Goal: Use online tool/utility: Utilize a website feature to perform a specific function

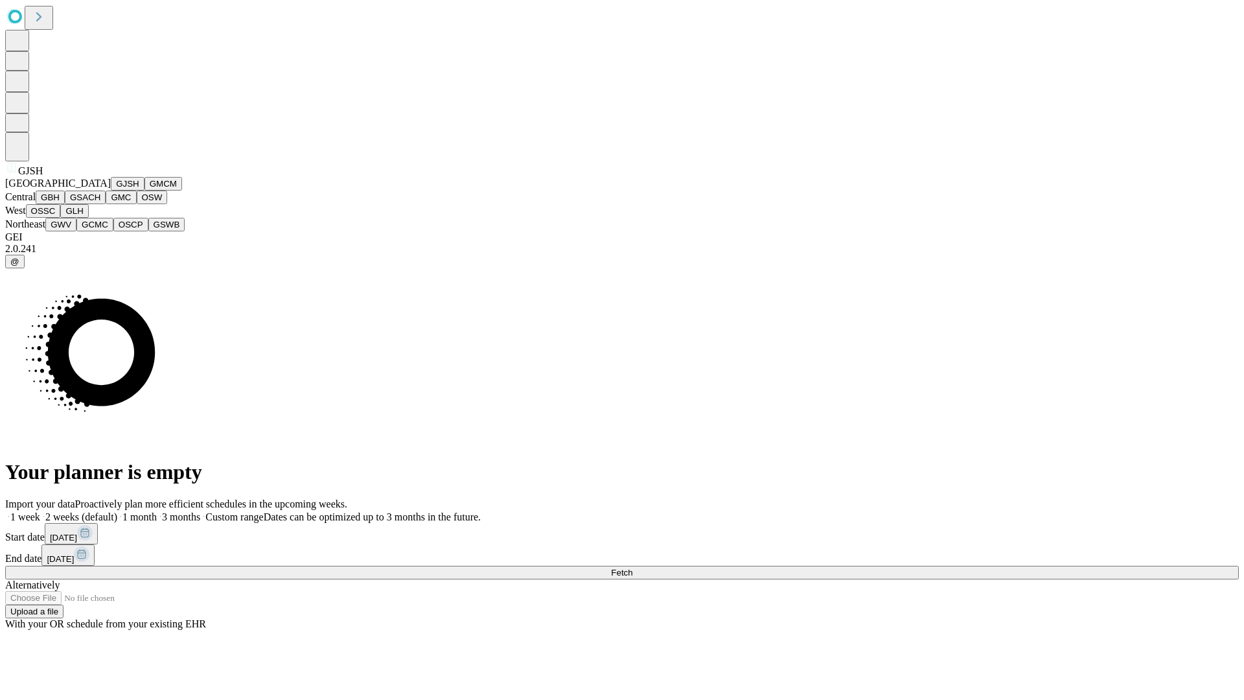
click at [111, 191] on button "GJSH" at bounding box center [128, 184] width 34 height 14
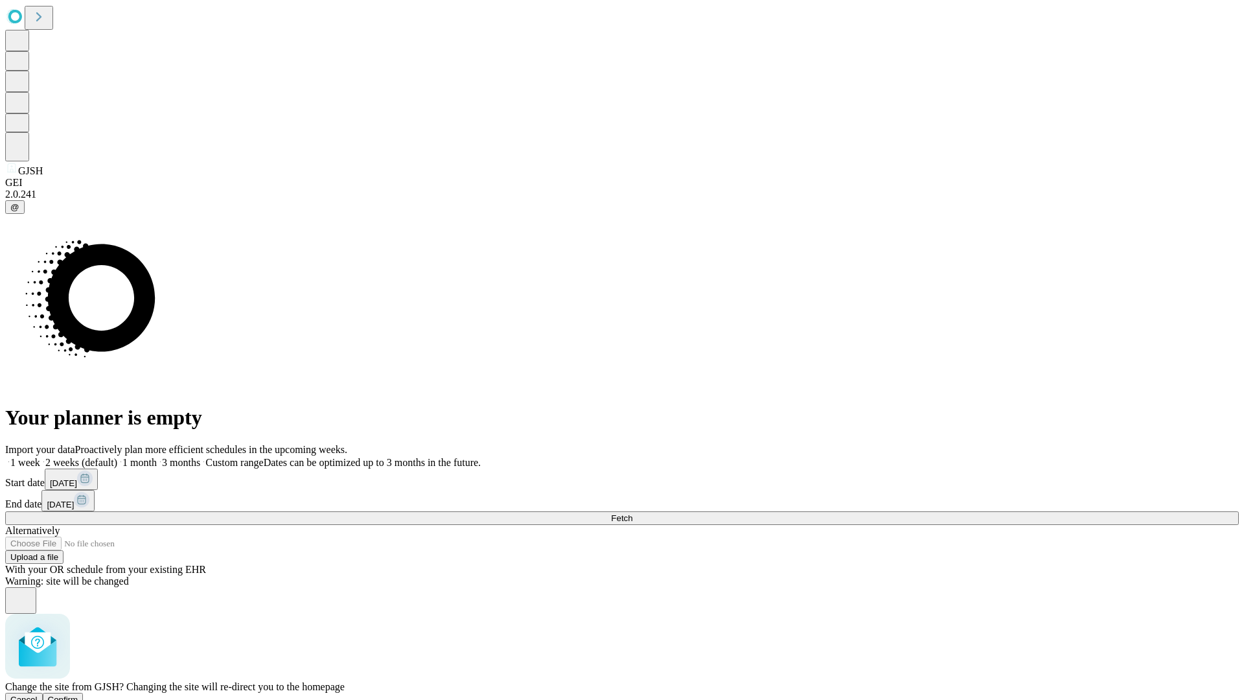
click at [78, 695] on span "Confirm" at bounding box center [63, 700] width 30 height 10
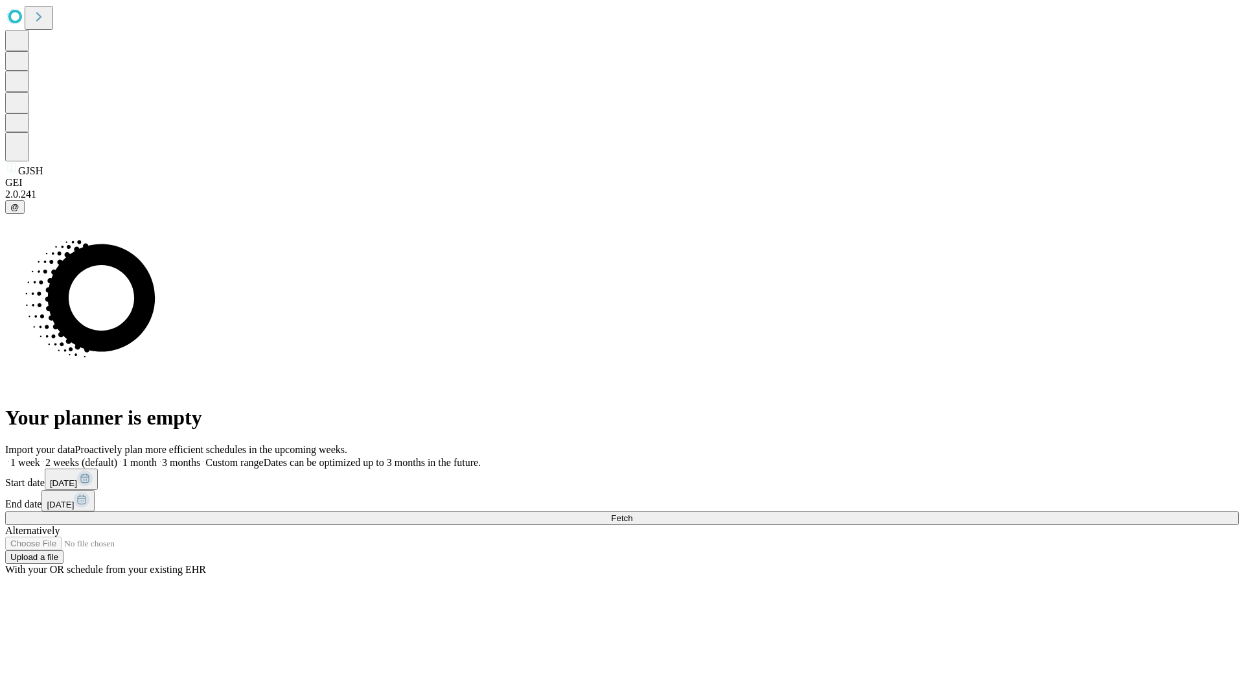
click at [117, 457] on label "2 weeks (default)" at bounding box center [78, 462] width 77 height 11
click at [633, 513] on span "Fetch" at bounding box center [621, 518] width 21 height 10
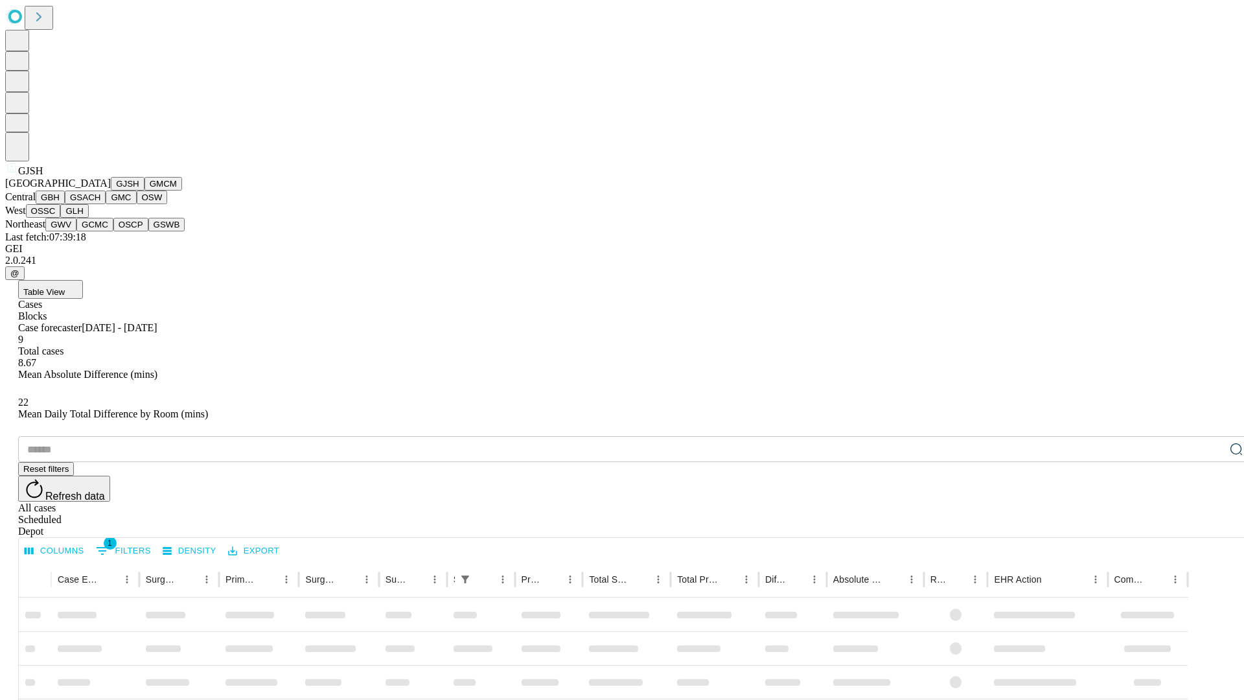
click at [145, 191] on button "GMCM" at bounding box center [164, 184] width 38 height 14
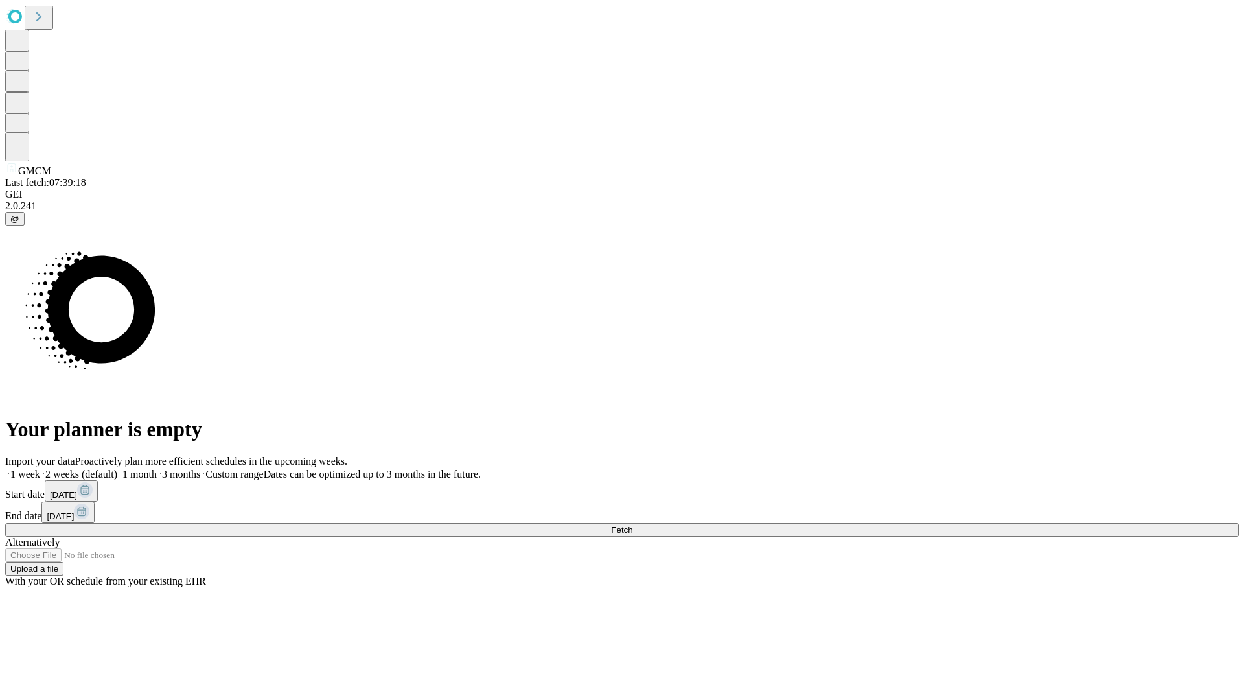
click at [117, 469] on label "2 weeks (default)" at bounding box center [78, 474] width 77 height 11
click at [633, 525] on span "Fetch" at bounding box center [621, 530] width 21 height 10
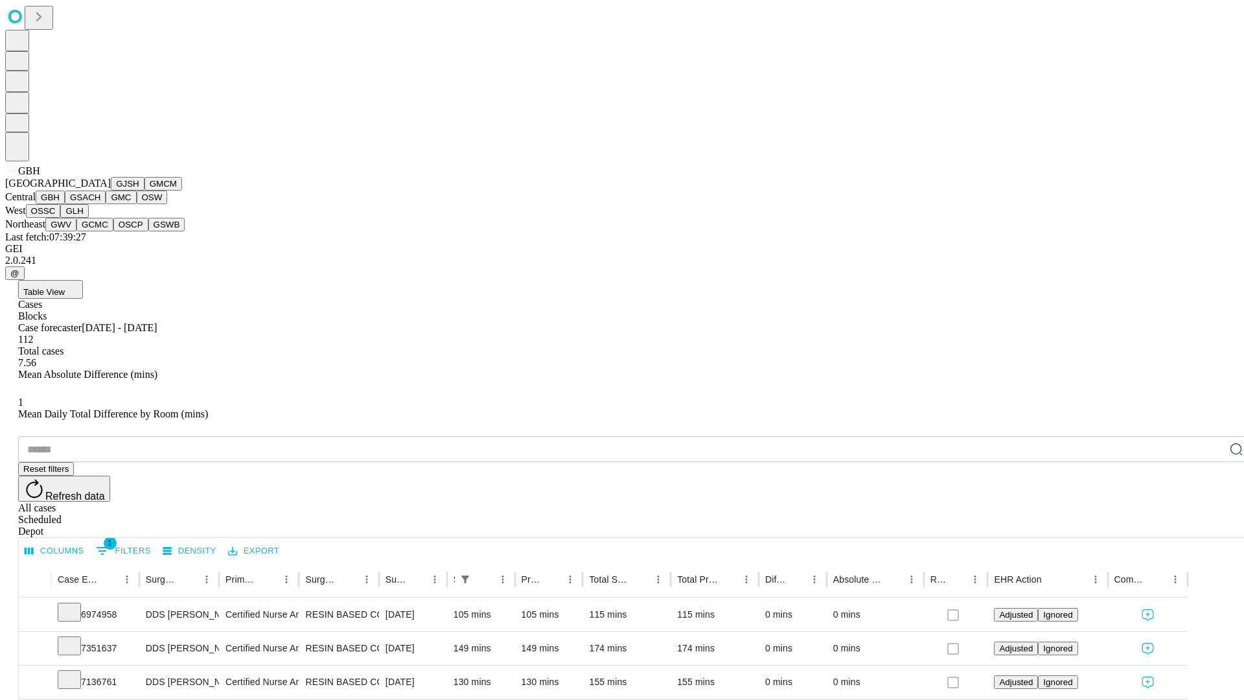
click at [100, 204] on button "GSACH" at bounding box center [85, 198] width 41 height 14
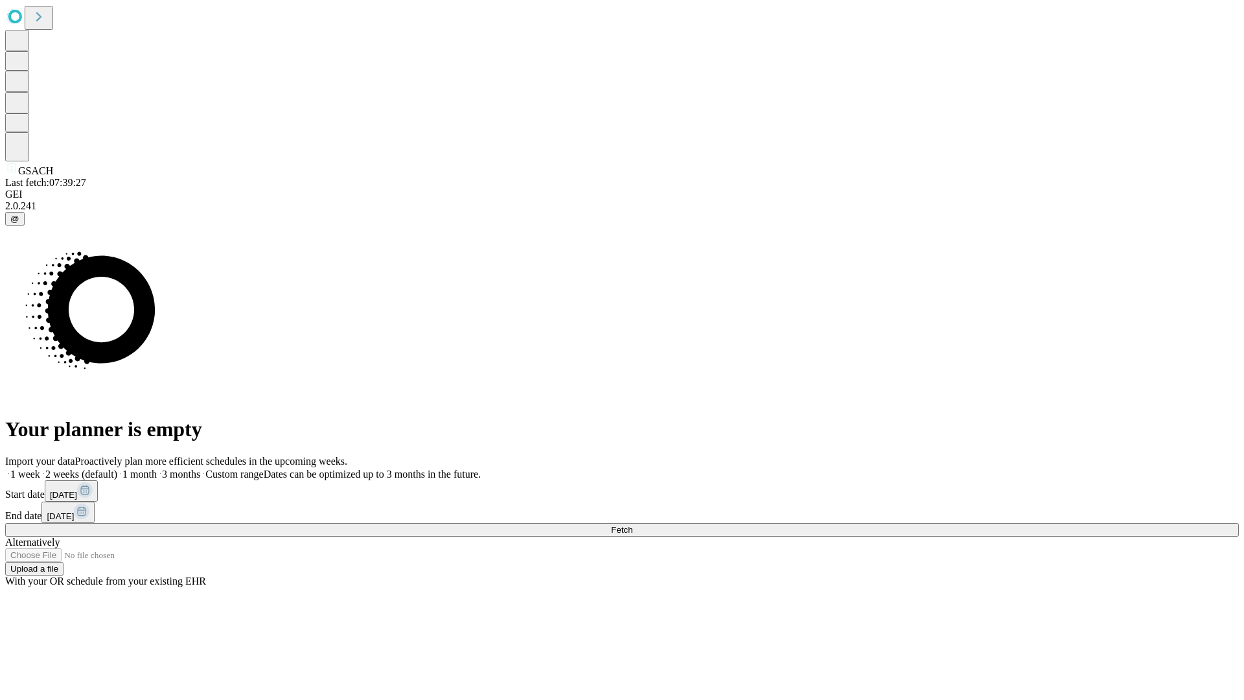
click at [117, 469] on label "2 weeks (default)" at bounding box center [78, 474] width 77 height 11
click at [633, 525] on span "Fetch" at bounding box center [621, 530] width 21 height 10
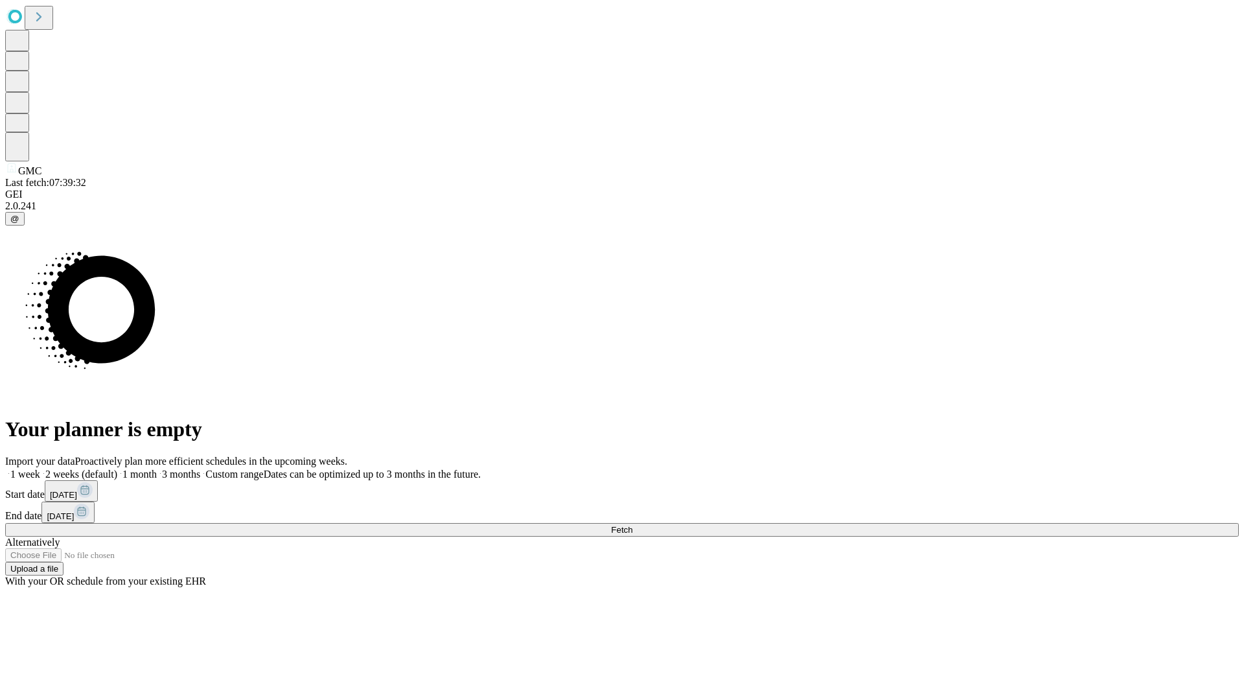
click at [117, 469] on label "2 weeks (default)" at bounding box center [78, 474] width 77 height 11
click at [633, 525] on span "Fetch" at bounding box center [621, 530] width 21 height 10
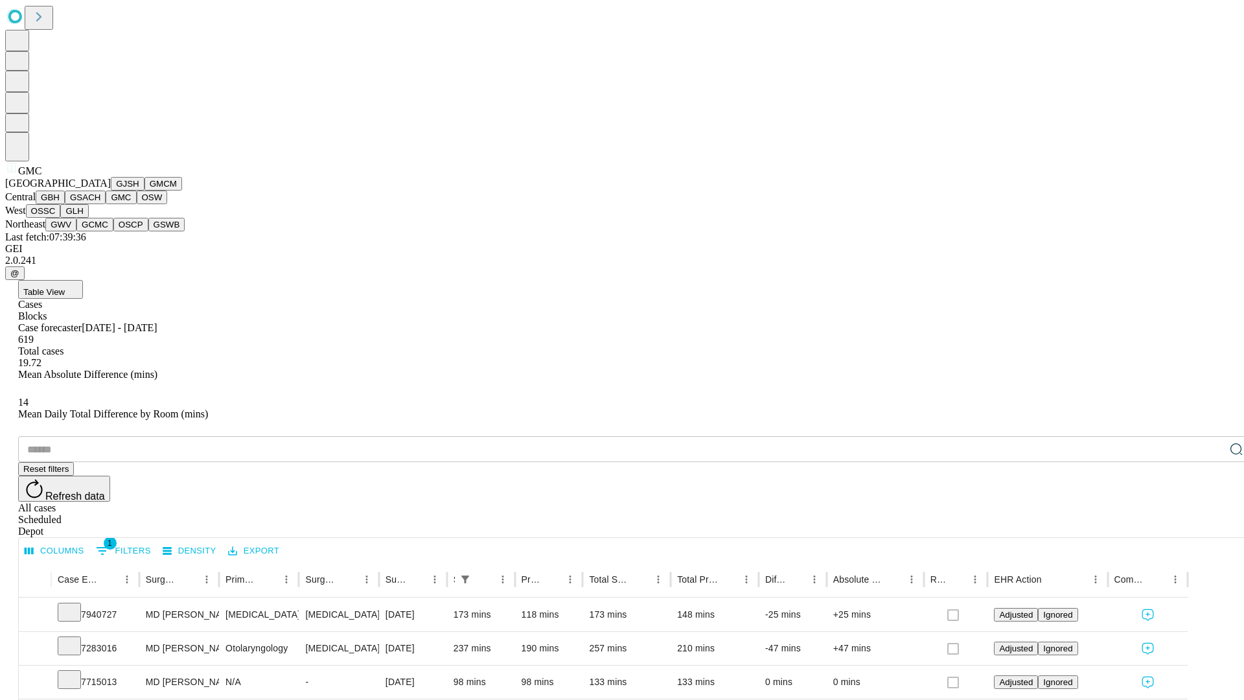
click at [137, 204] on button "OSW" at bounding box center [152, 198] width 31 height 14
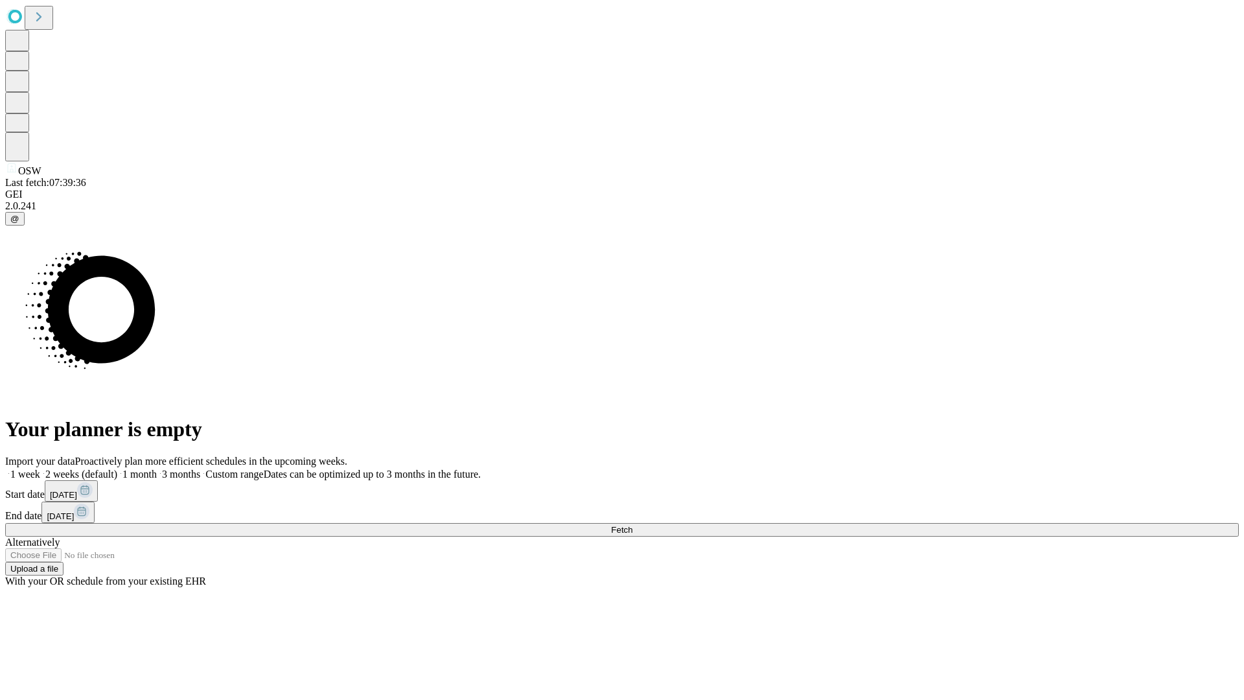
click at [117, 469] on label "2 weeks (default)" at bounding box center [78, 474] width 77 height 11
click at [633, 525] on span "Fetch" at bounding box center [621, 530] width 21 height 10
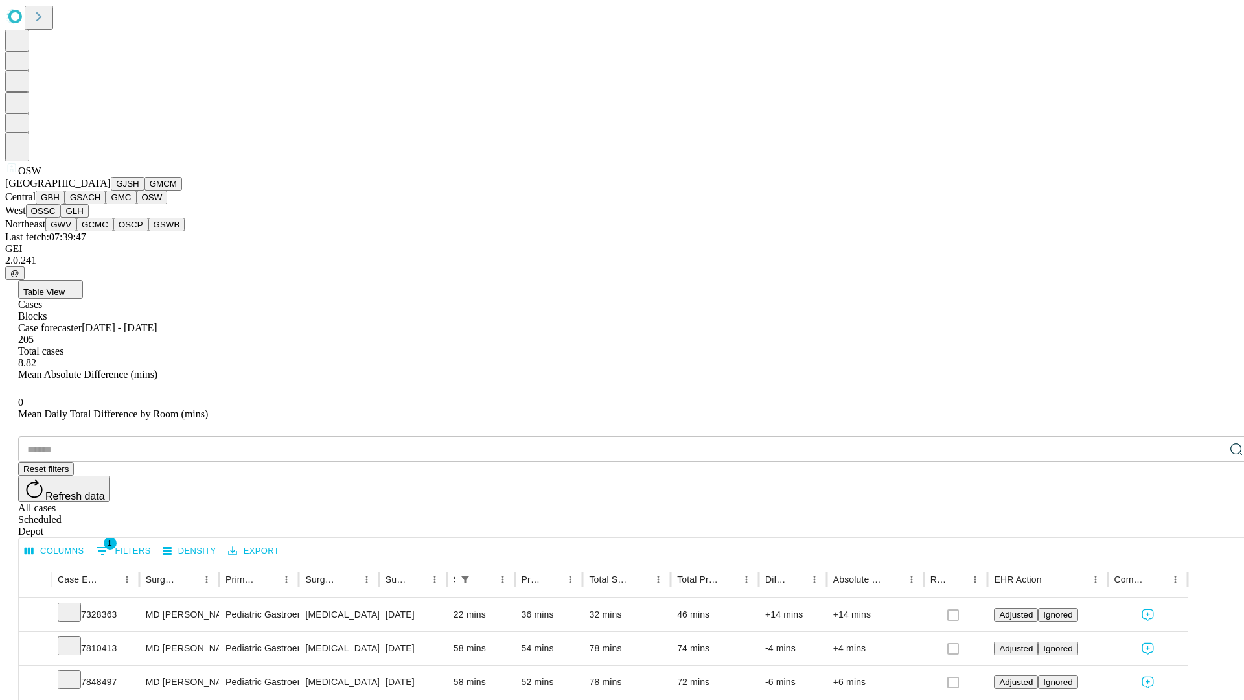
click at [61, 218] on button "OSSC" at bounding box center [43, 211] width 35 height 14
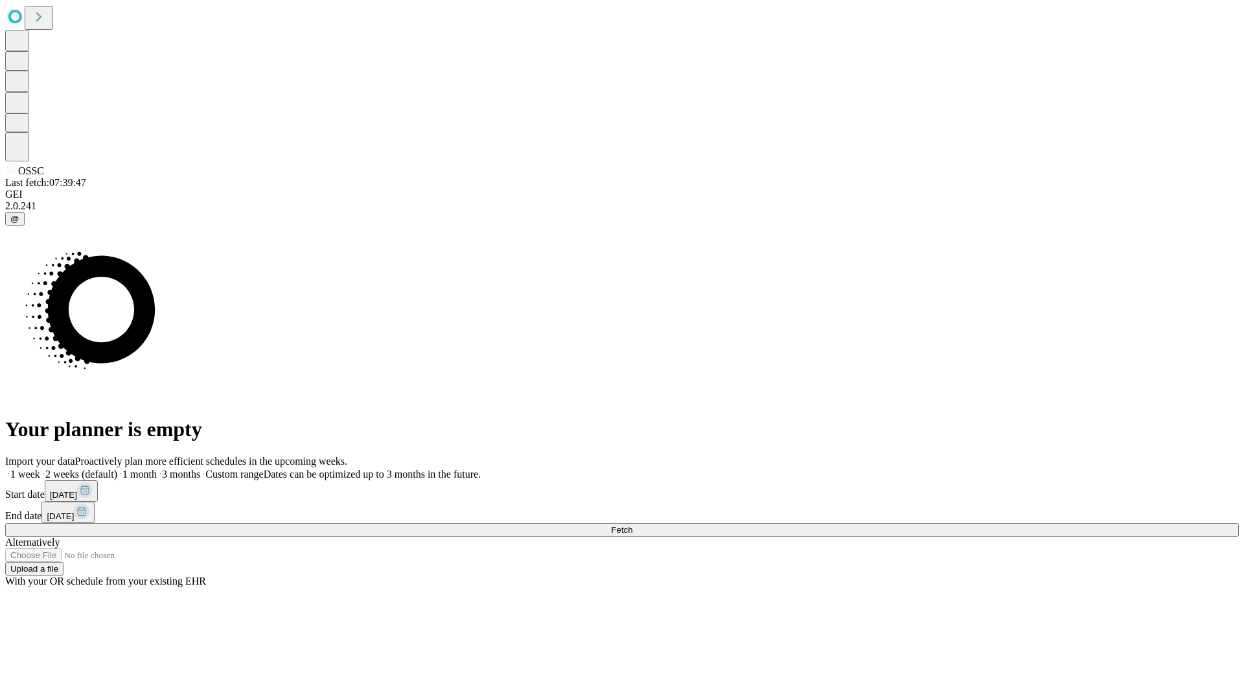
click at [117, 469] on label "2 weeks (default)" at bounding box center [78, 474] width 77 height 11
click at [633, 525] on span "Fetch" at bounding box center [621, 530] width 21 height 10
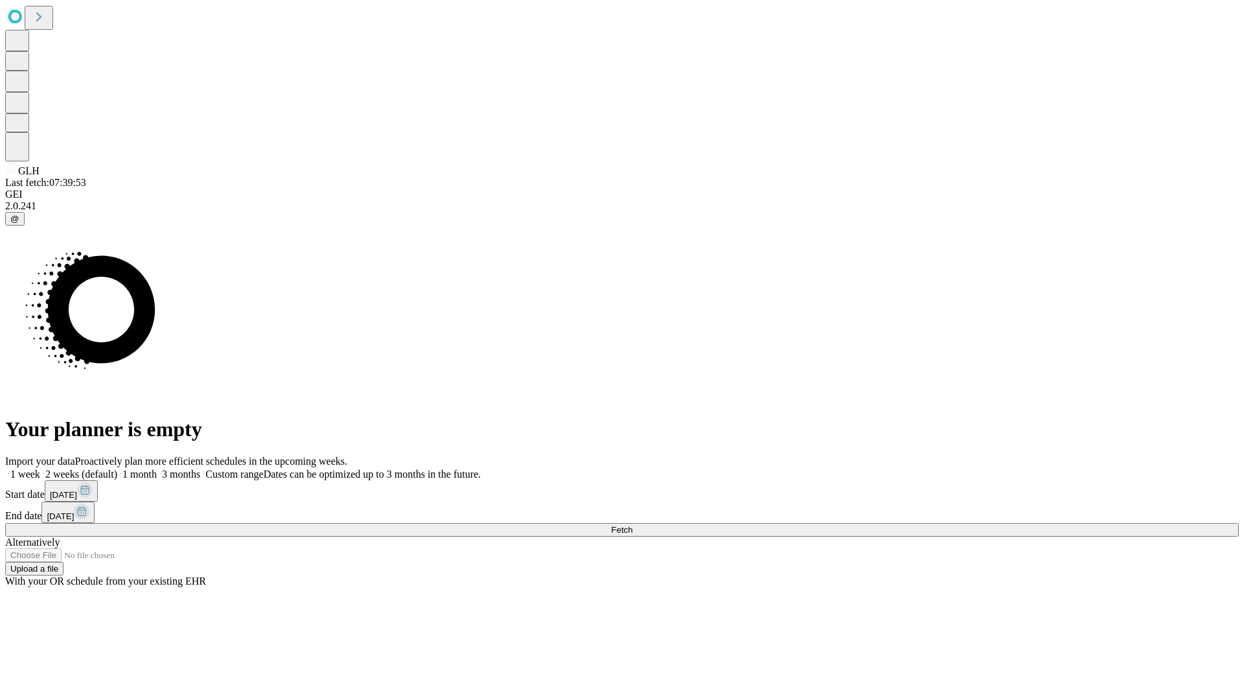
click at [117, 469] on label "2 weeks (default)" at bounding box center [78, 474] width 77 height 11
click at [633, 525] on span "Fetch" at bounding box center [621, 530] width 21 height 10
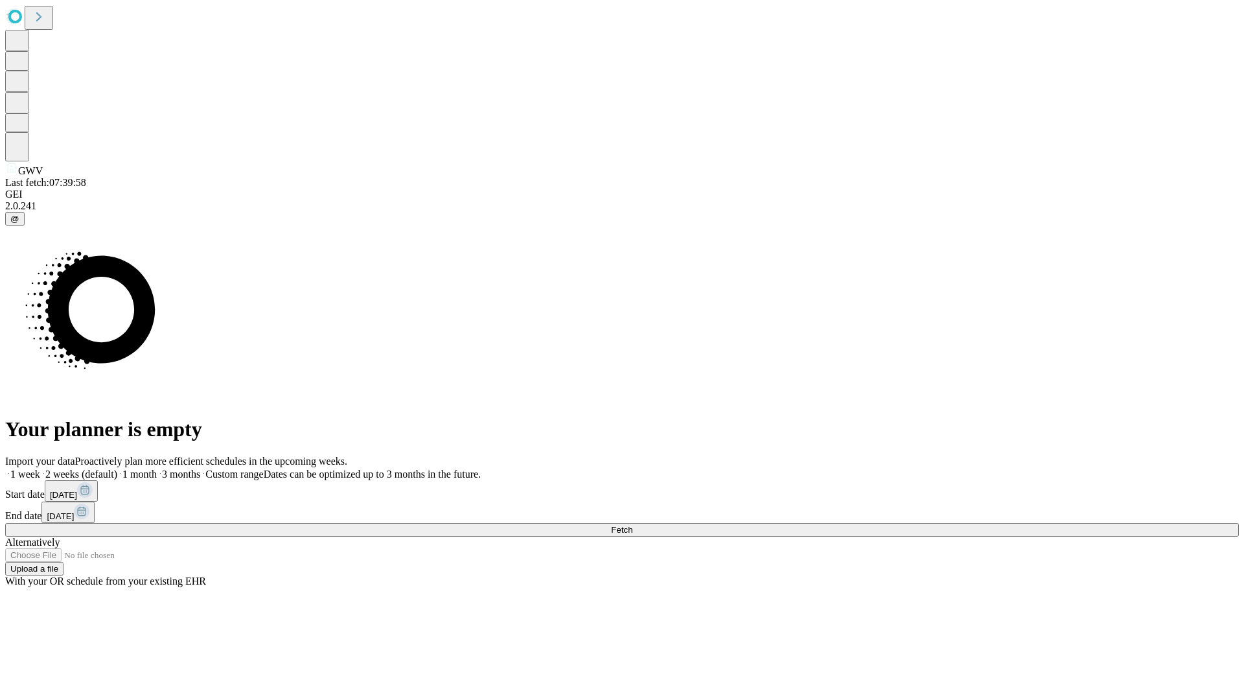
click at [117, 469] on label "2 weeks (default)" at bounding box center [78, 474] width 77 height 11
click at [633, 525] on span "Fetch" at bounding box center [621, 530] width 21 height 10
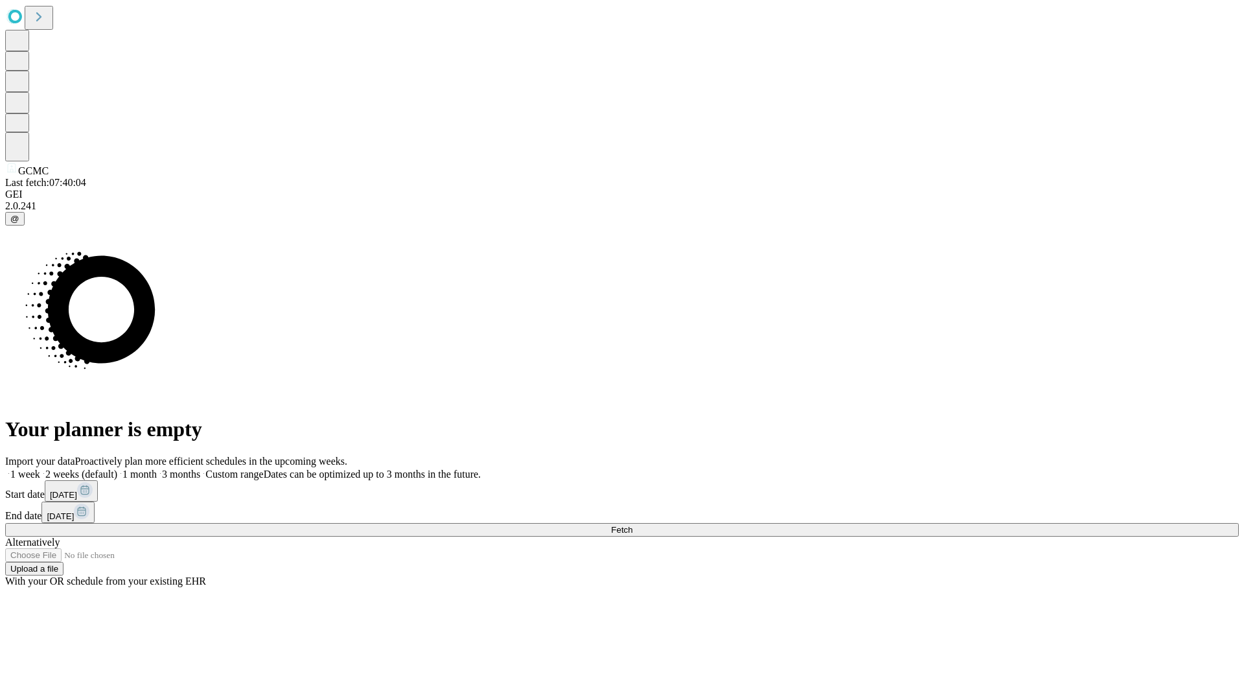
click at [633, 525] on span "Fetch" at bounding box center [621, 530] width 21 height 10
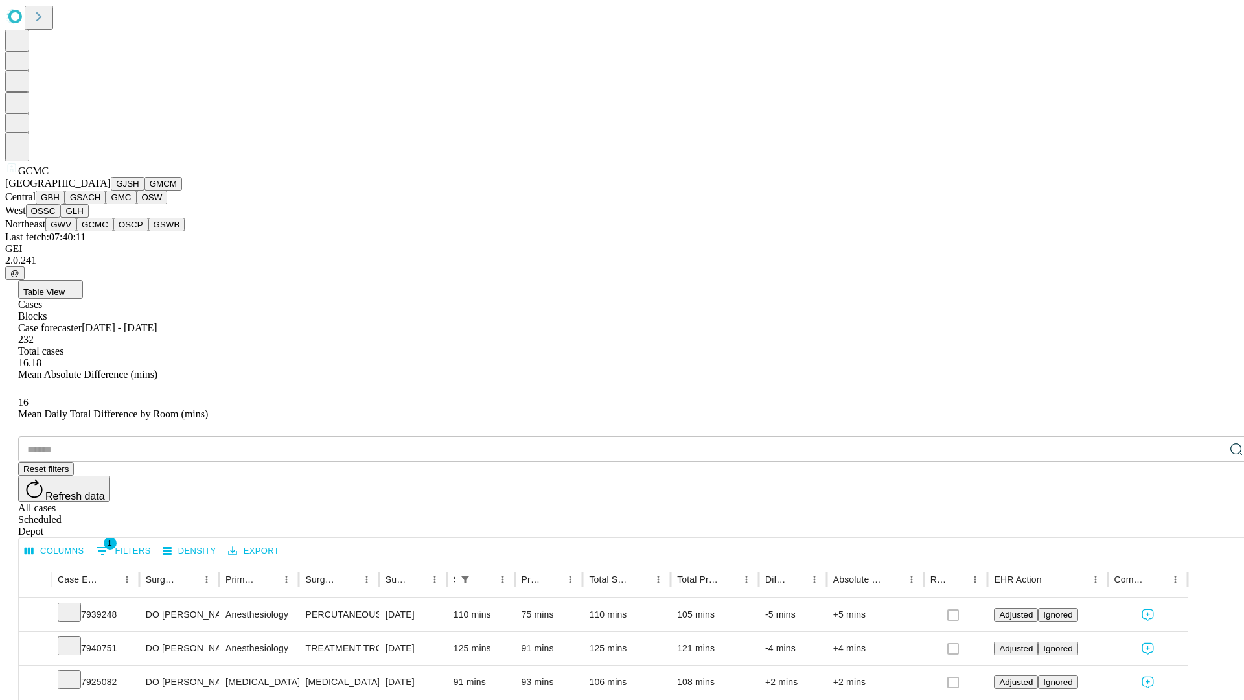
click at [113, 231] on button "OSCP" at bounding box center [130, 225] width 35 height 14
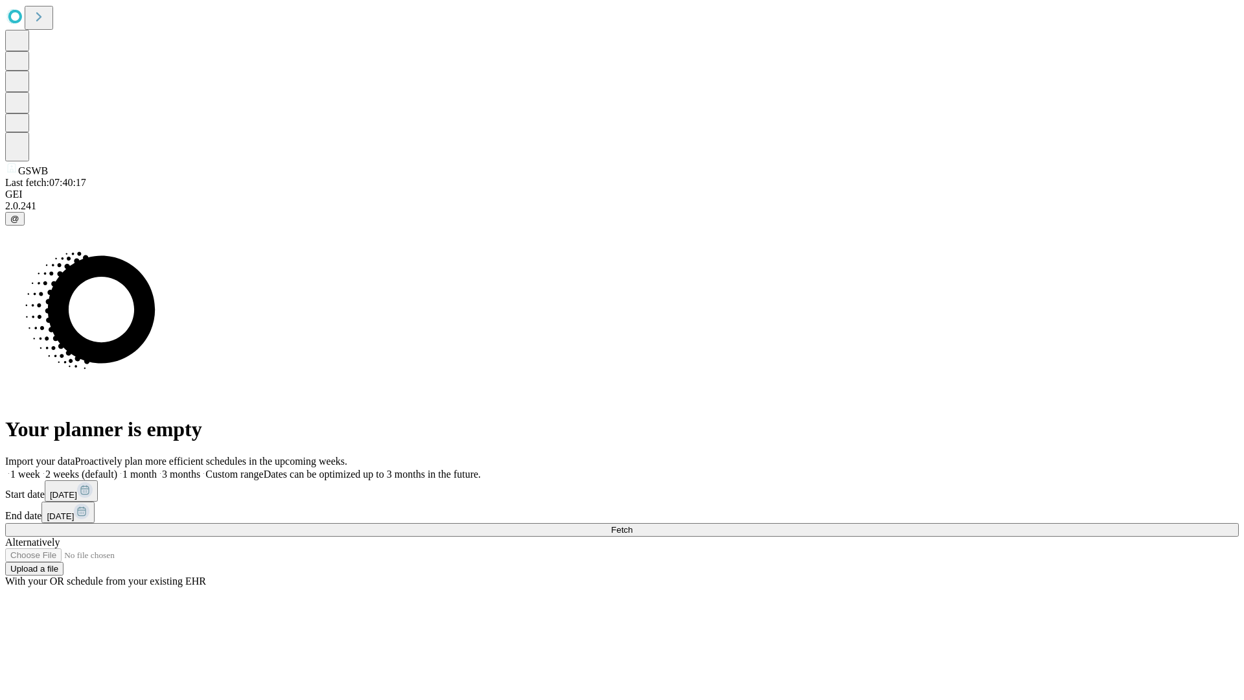
click at [633, 525] on span "Fetch" at bounding box center [621, 530] width 21 height 10
